Goal: Find specific page/section: Find specific page/section

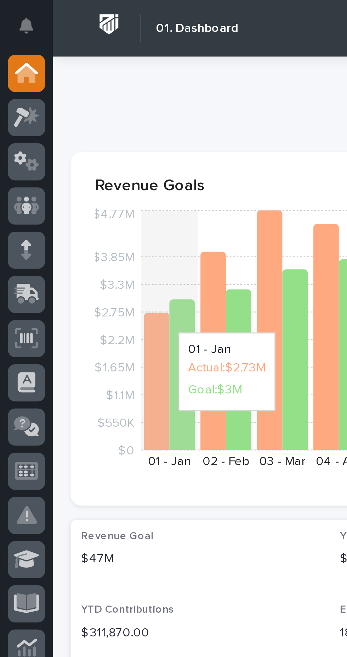
click at [10, 42] on div at bounding box center [10, 47] width 15 height 15
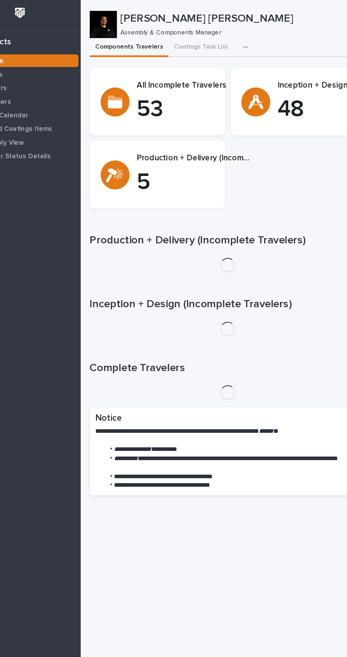
click at [244, 37] on icon "button" at bounding box center [246, 37] width 4 height 1
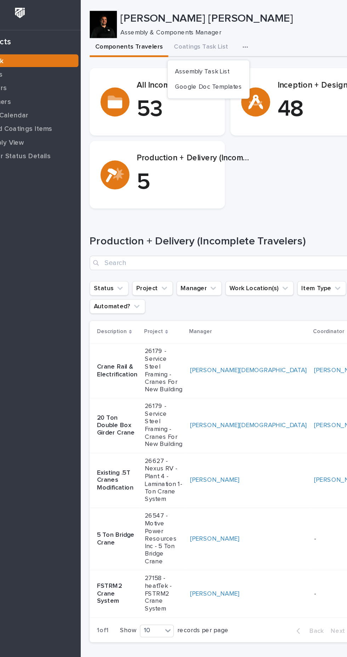
click at [174, 99] on section "All Incomplete Travelers 53" at bounding box center [177, 79] width 106 height 53
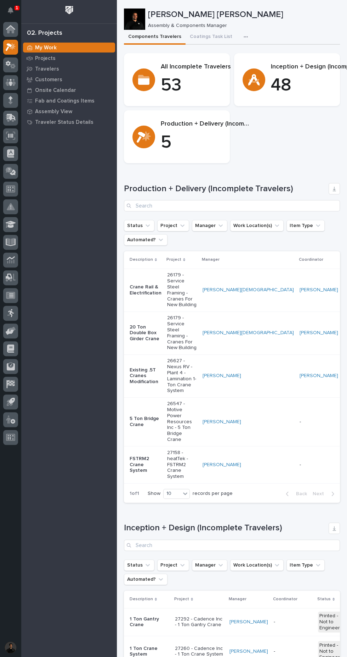
click at [244, 38] on icon "button" at bounding box center [246, 36] width 4 height 5
click at [227, 56] on span "Assembly Task List" at bounding box center [212, 56] width 43 height 6
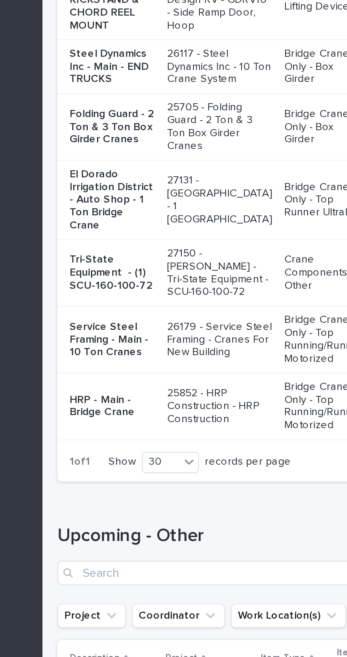
scroll to position [622, 0]
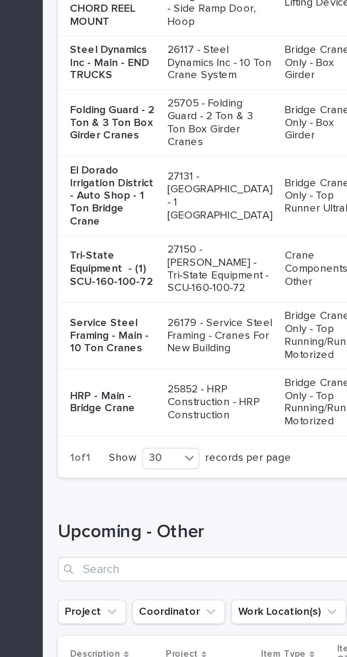
click at [152, 101] on p "Steel Dynamics Inc - Main - END TRUCKS" at bounding box center [150, 93] width 40 height 18
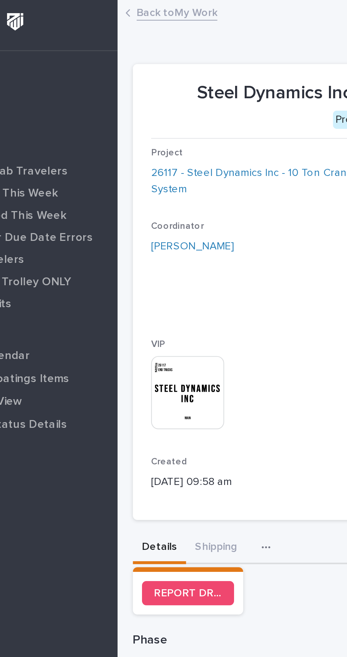
click at [184, 82] on link "26117 - Steel Dynamics Inc - 10 Ton Crane System" at bounding box center [183, 84] width 100 height 15
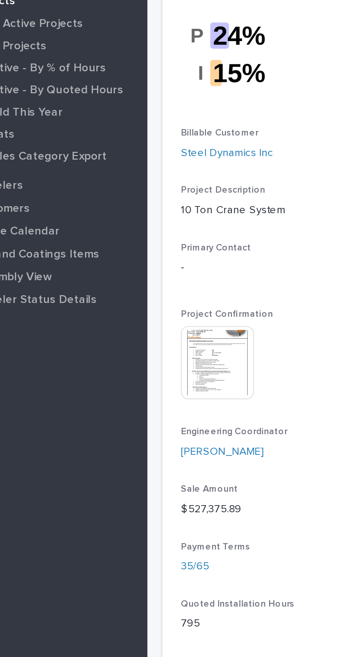
click at [152, 257] on span "Engineering Coordinator" at bounding box center [158, 259] width 50 height 4
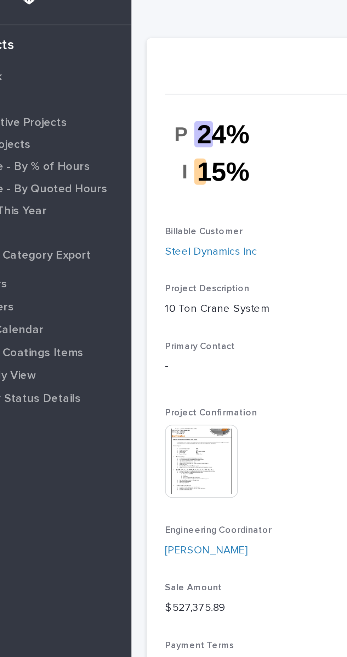
click at [150, 221] on img at bounding box center [150, 227] width 34 height 34
